Goal: Task Accomplishment & Management: Complete application form

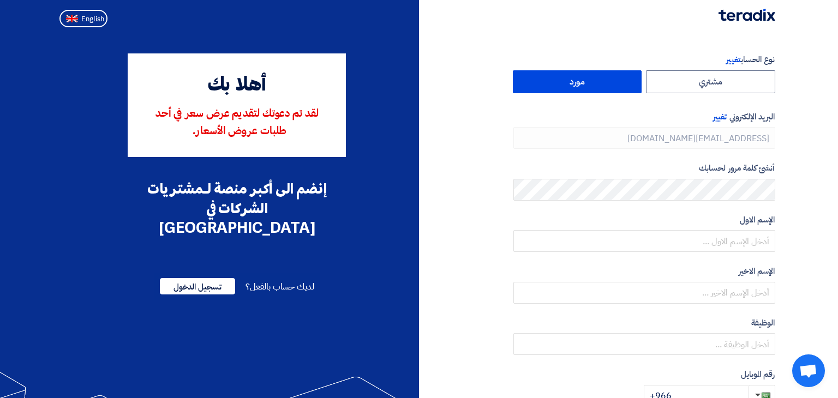
type input "[PHONE_NUMBER]"
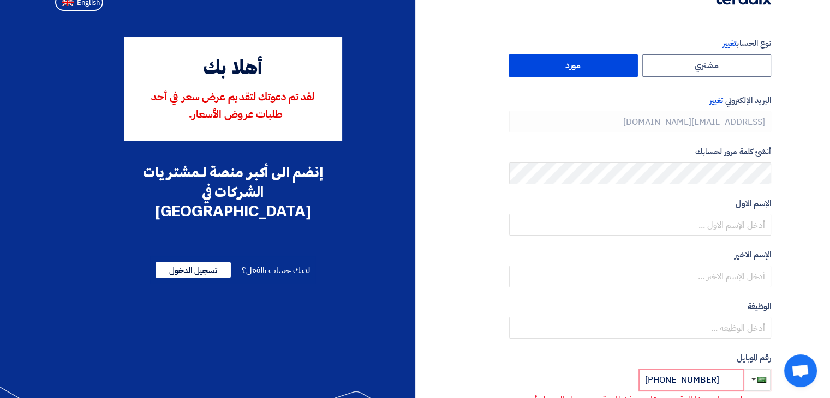
scroll to position [16, 0]
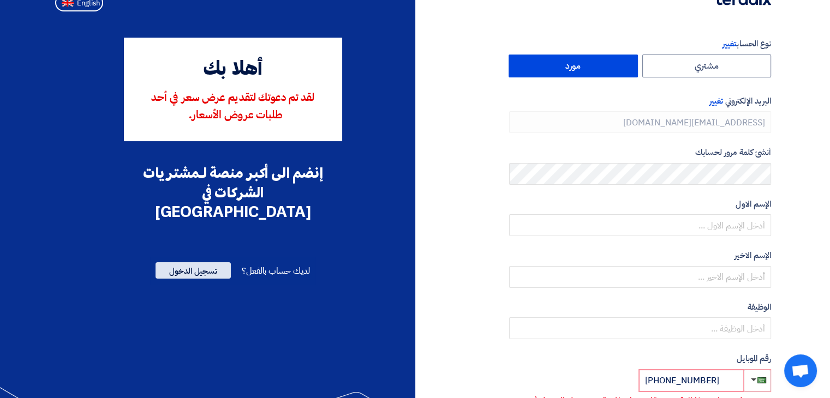
click at [195, 263] on span "تسجيل الدخول" at bounding box center [193, 271] width 75 height 16
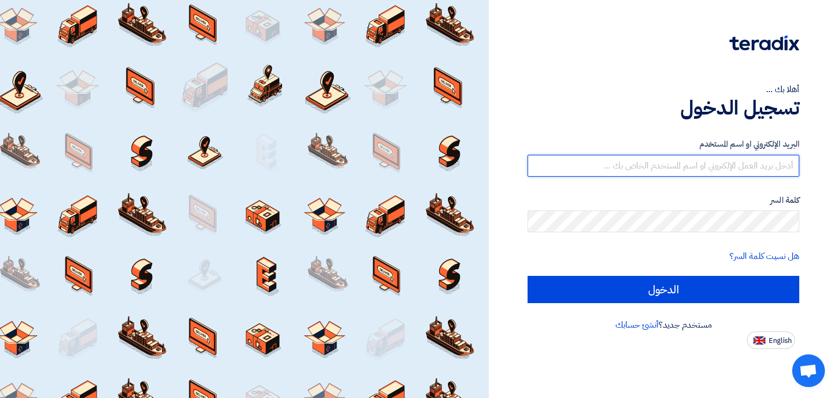
click at [676, 162] on input "text" at bounding box center [664, 166] width 272 height 22
type input "[EMAIL_ADDRESS][DOMAIN_NAME]"
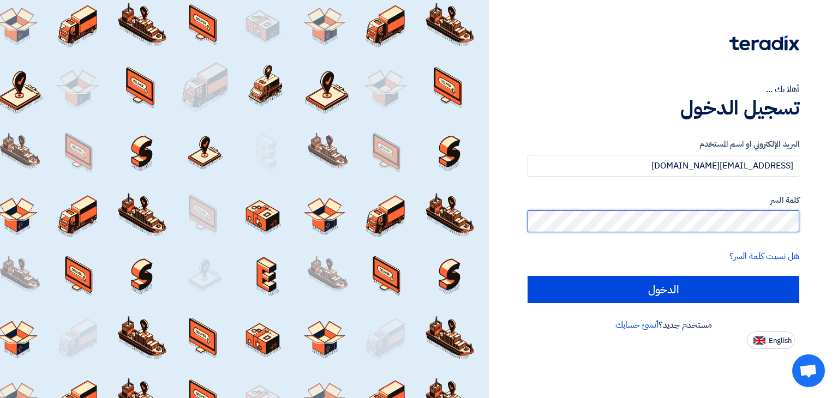
click at [528, 276] on input "الدخول" at bounding box center [664, 289] width 272 height 27
type input "Sign in"
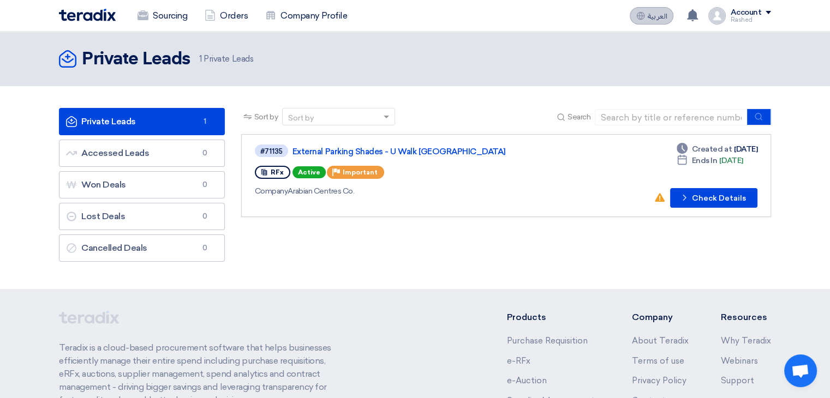
click at [662, 16] on span "العربية" at bounding box center [657, 17] width 20 height 8
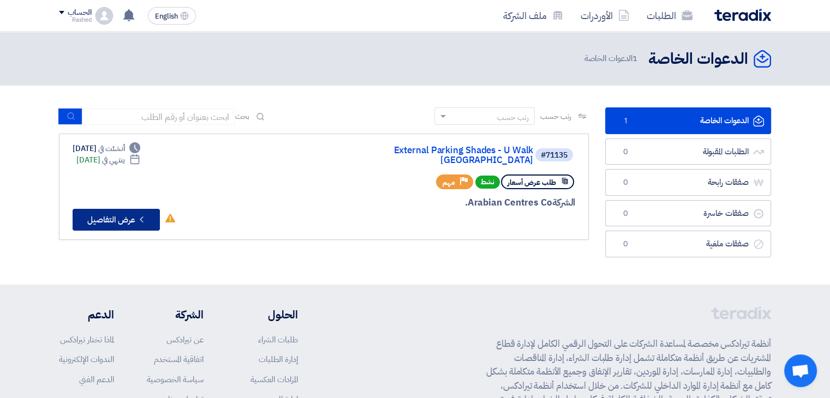
click at [142, 214] on icon "Check details" at bounding box center [141, 219] width 10 height 10
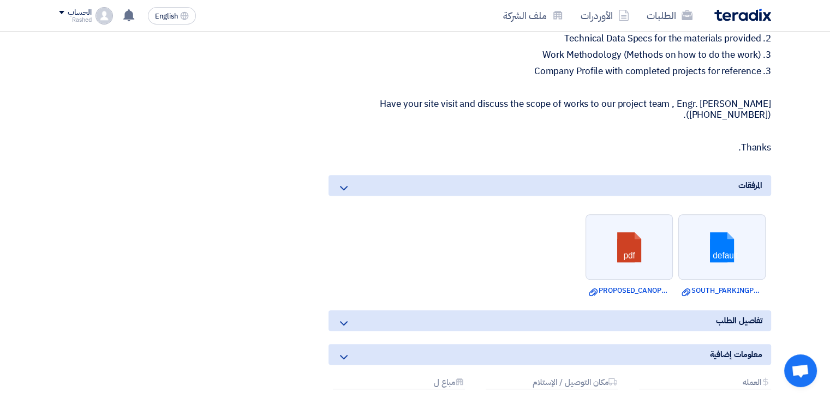
scroll to position [615, 0]
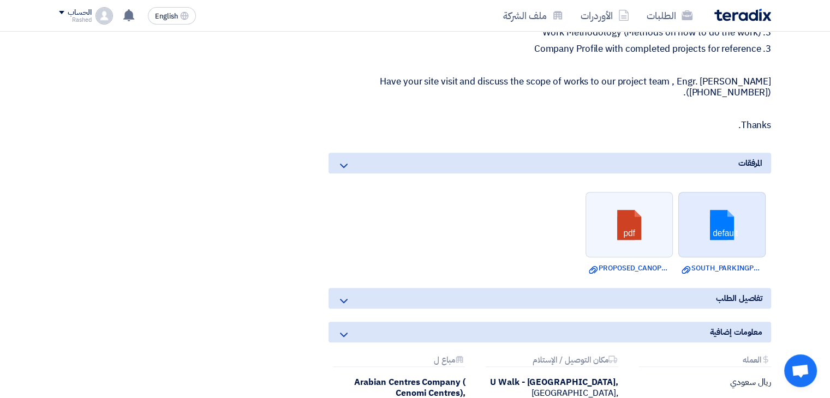
click at [723, 214] on link at bounding box center [722, 225] width 87 height 65
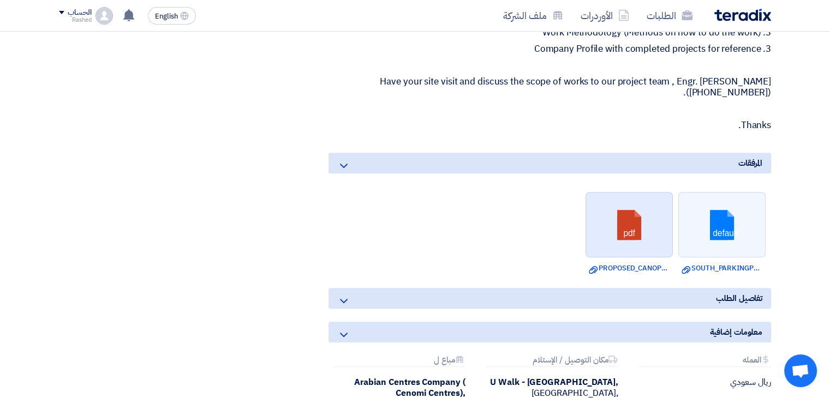
click at [637, 221] on link at bounding box center [629, 225] width 87 height 65
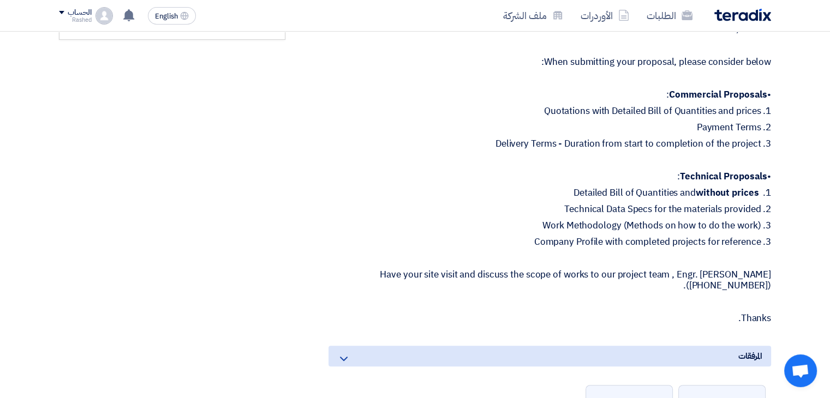
scroll to position [450, 0]
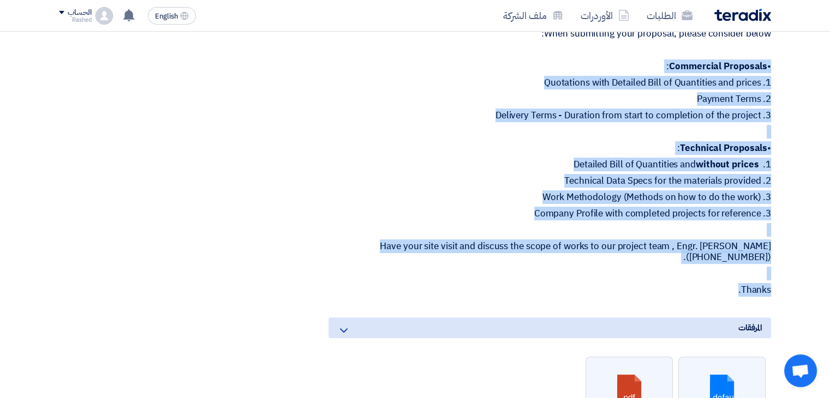
drag, startPoint x: 737, startPoint y: 274, endPoint x: 777, endPoint y: 48, distance: 229.5
click at [777, 48] on div "External Parking Shades - U Walk [GEOGRAPHIC_DATA] بيانات العميل [PERSON_NAME] …" at bounding box center [537, 175] width 486 height 918
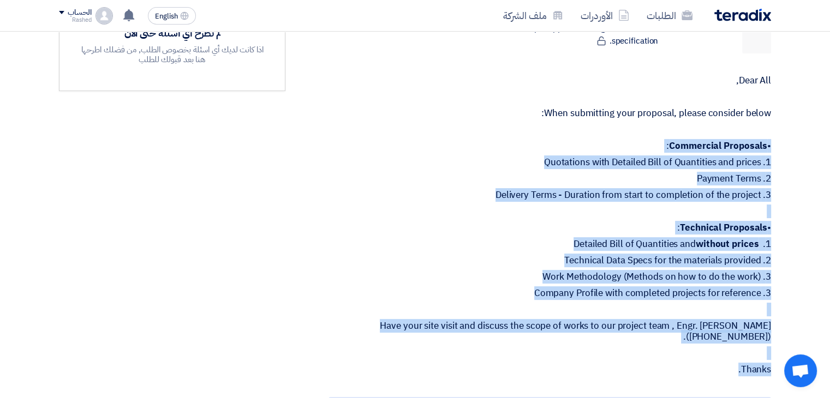
scroll to position [371, 0]
click at [727, 364] on p "Thanks." at bounding box center [550, 369] width 443 height 11
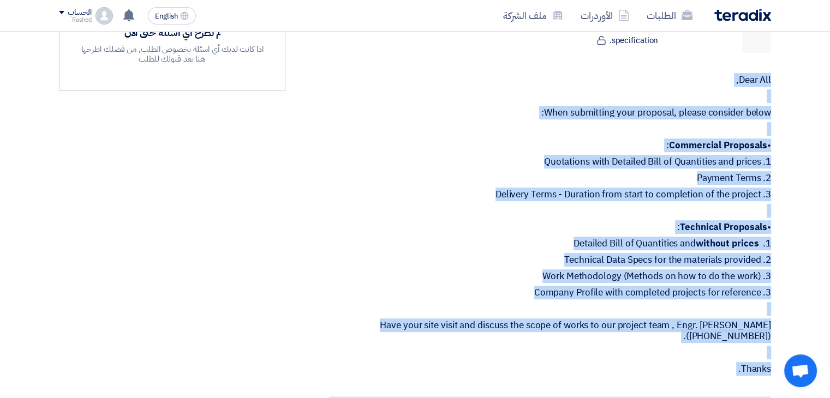
drag, startPoint x: 733, startPoint y: 359, endPoint x: 794, endPoint y: 58, distance: 306.2
click at [794, 58] on section "External Parking Shades - U Walk [GEOGRAPHIC_DATA] بيانات العميل [PERSON_NAME] …" at bounding box center [415, 269] width 830 height 992
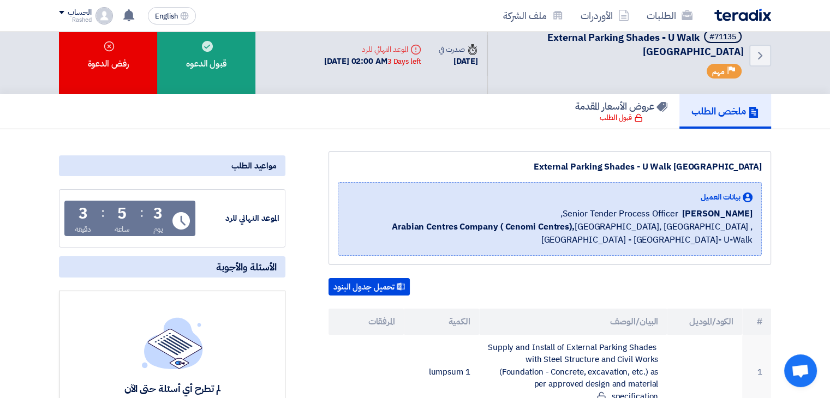
scroll to position [0, 0]
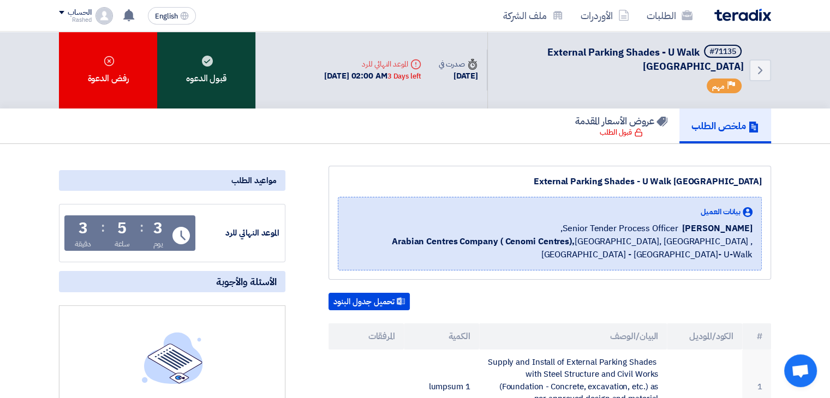
click at [195, 73] on div "قبول الدعوه" at bounding box center [206, 70] width 98 height 77
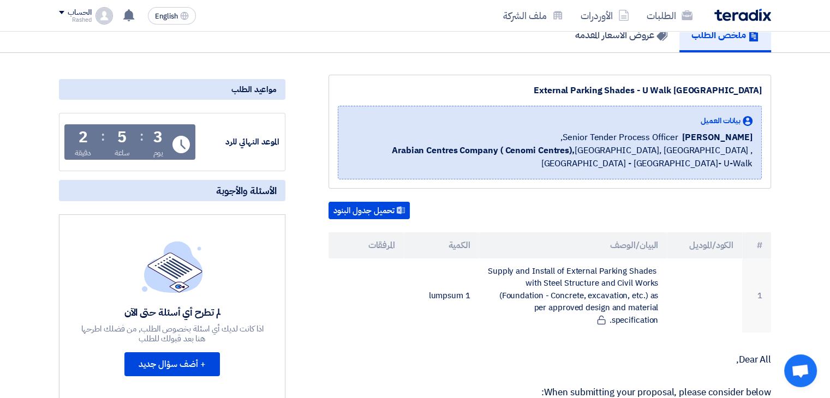
scroll to position [110, 0]
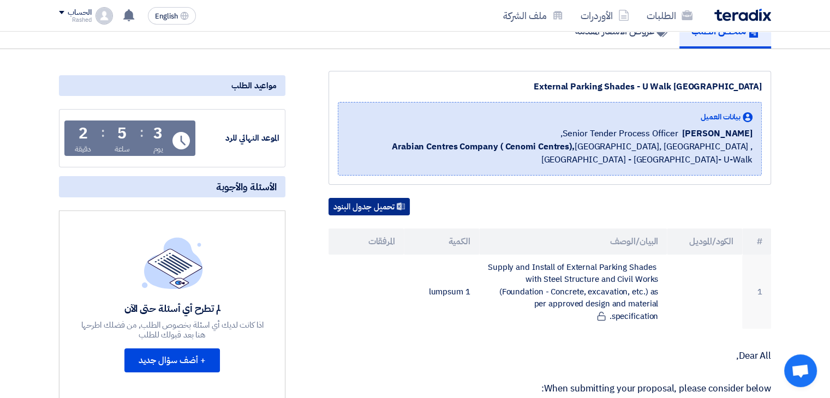
click at [384, 206] on button "تحميل جدول البنود" at bounding box center [369, 206] width 81 height 17
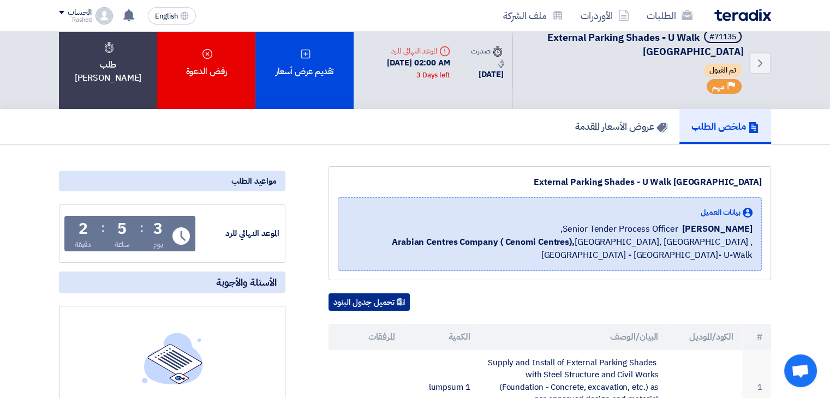
scroll to position [0, 0]
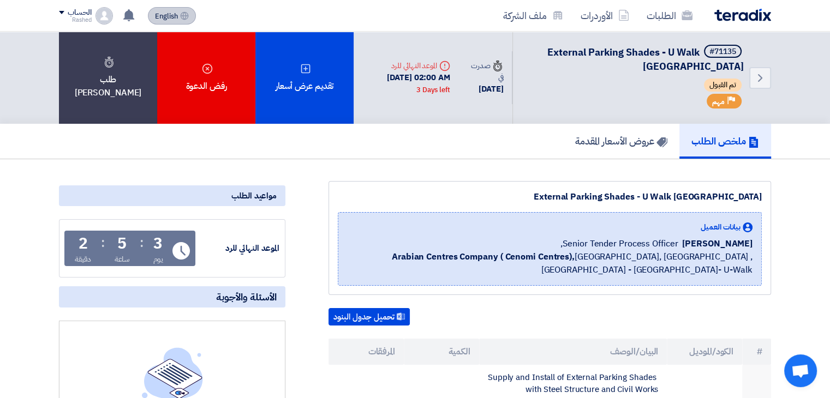
click at [172, 13] on span "English" at bounding box center [166, 17] width 23 height 8
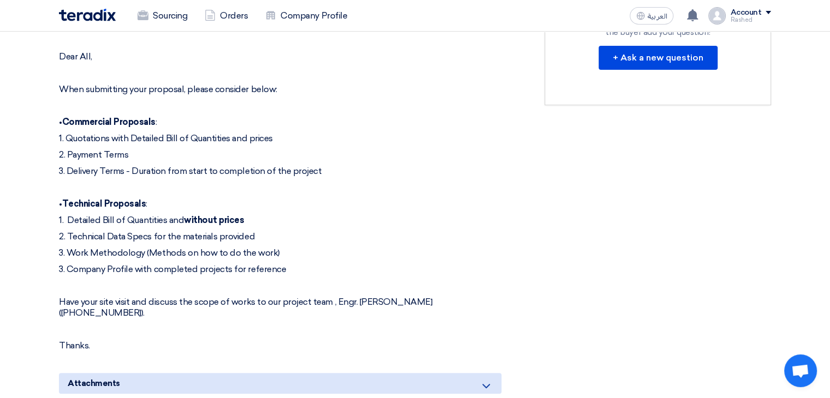
scroll to position [432, 0]
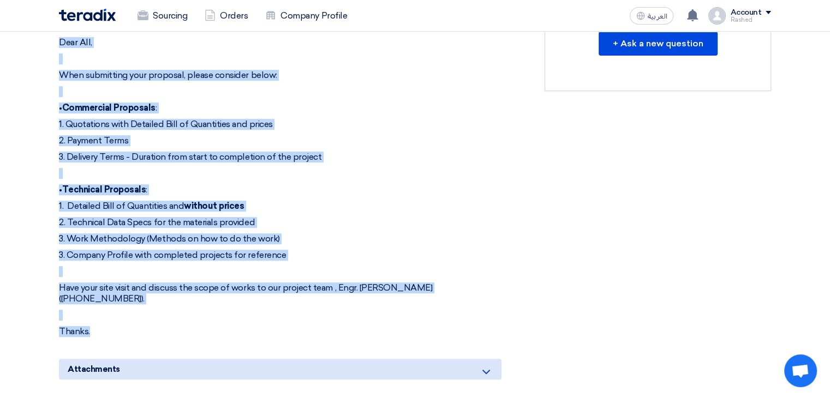
drag, startPoint x: 93, startPoint y: 314, endPoint x: 52, endPoint y: 40, distance: 276.5
click at [52, 40] on div "External Parking Shades - U Walk [GEOGRAPHIC_DATA] Buyer Information [PERSON_NA…" at bounding box center [294, 210] width 486 height 929
copy div "Dear All, When submitting your proposal, please consider below: • Commercial Pr…"
click at [444, 123] on p "1. Quotations with Detailed Bill of Quantities and prices" at bounding box center [280, 124] width 443 height 11
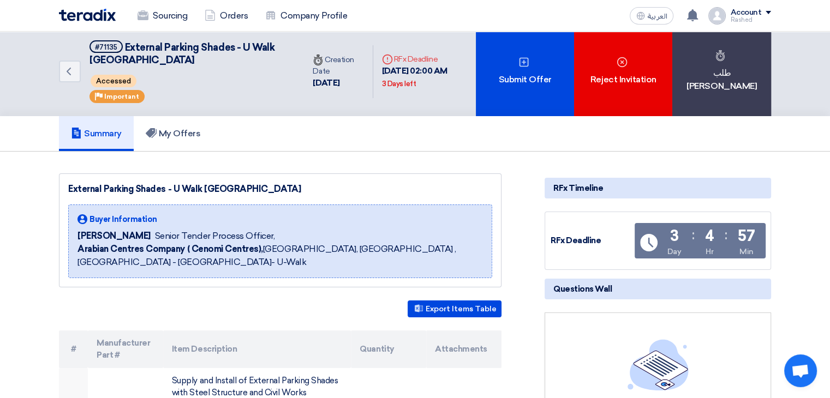
scroll to position [0, 0]
